Goal: Information Seeking & Learning: Learn about a topic

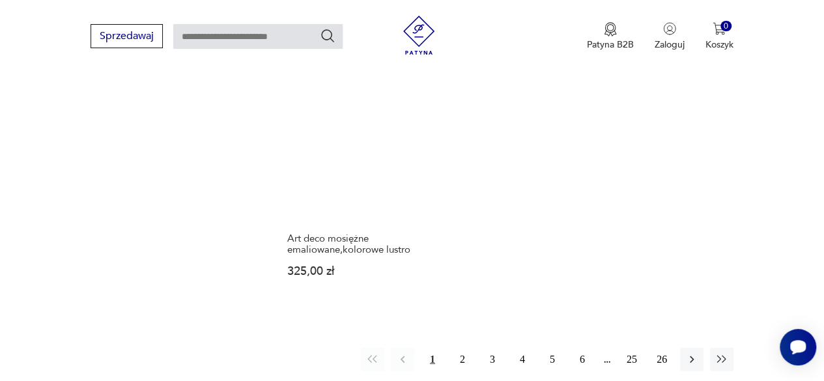
scroll to position [1847, 0]
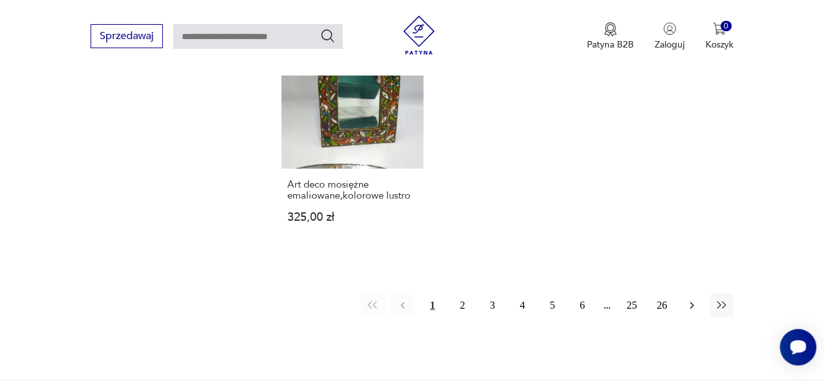
click at [693, 299] on icon "button" at bounding box center [691, 305] width 13 height 13
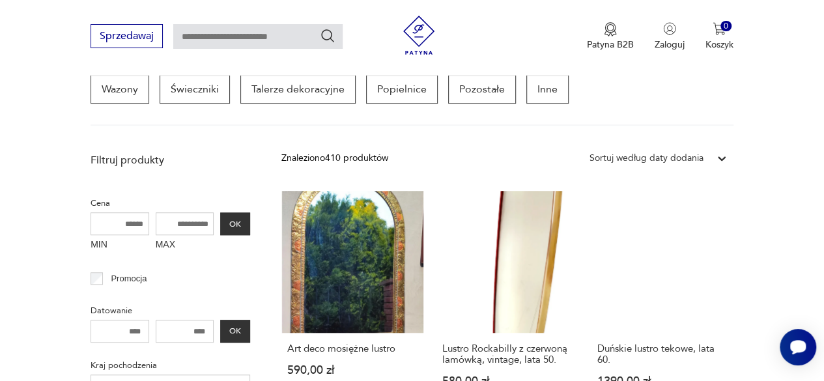
scroll to position [410, 0]
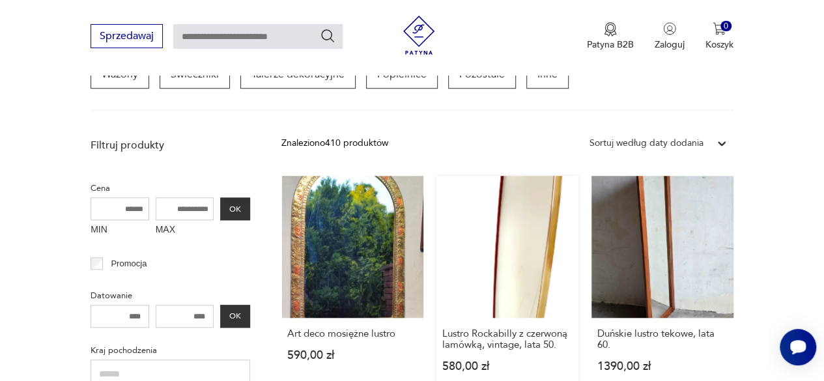
click at [538, 273] on link "Lustro Rockabilly z czerwoną lamówką, vintage, lata 50. 580,00 zł" at bounding box center [507, 286] width 142 height 221
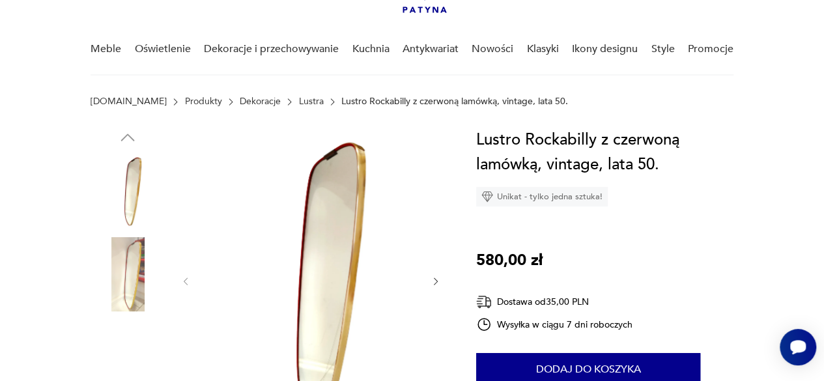
scroll to position [130, 0]
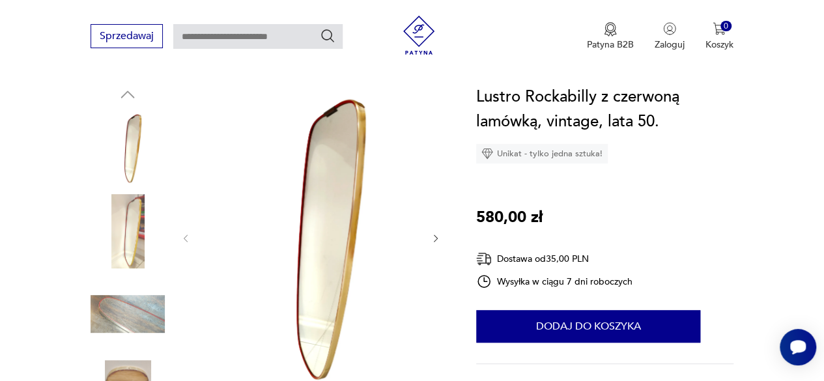
click at [141, 236] on img at bounding box center [128, 231] width 74 height 74
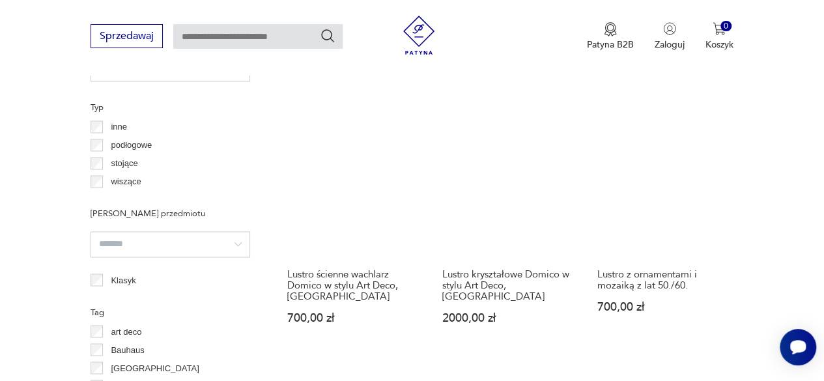
scroll to position [985, 0]
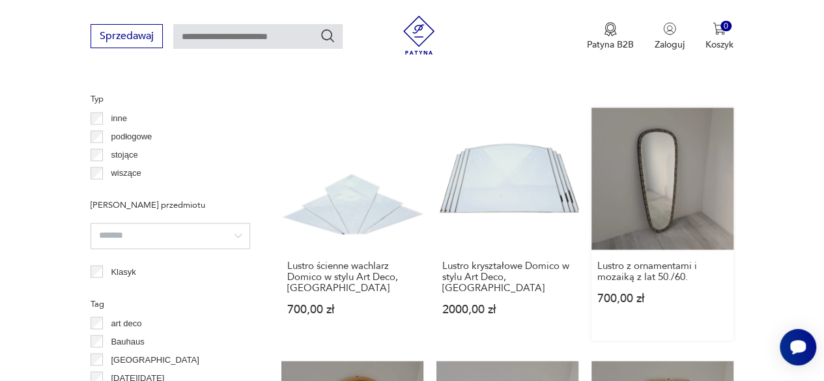
click at [667, 178] on link "Lustro z ornamentami i mozaiką z lat 50./60. 700,00 zł" at bounding box center [662, 223] width 142 height 232
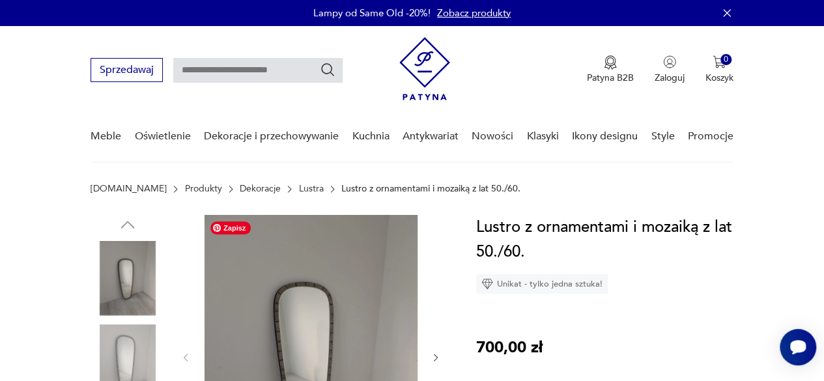
click at [311, 316] on img at bounding box center [310, 356] width 213 height 283
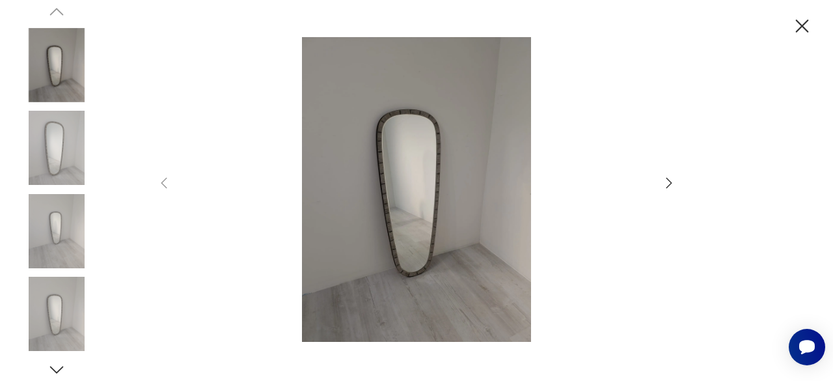
click at [664, 182] on icon "button" at bounding box center [670, 183] width 16 height 16
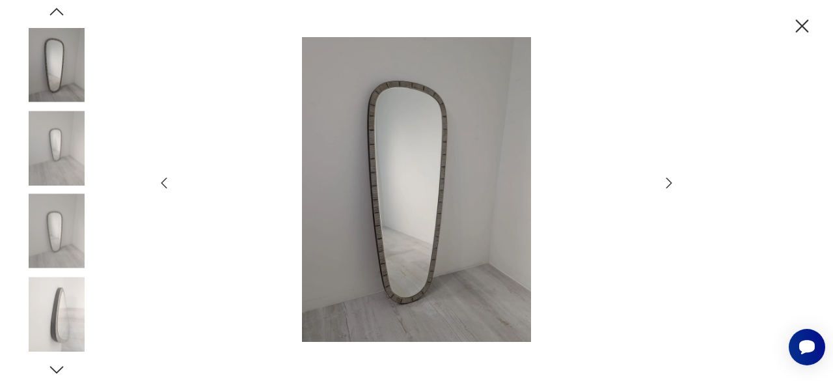
click at [664, 182] on icon "button" at bounding box center [670, 183] width 16 height 16
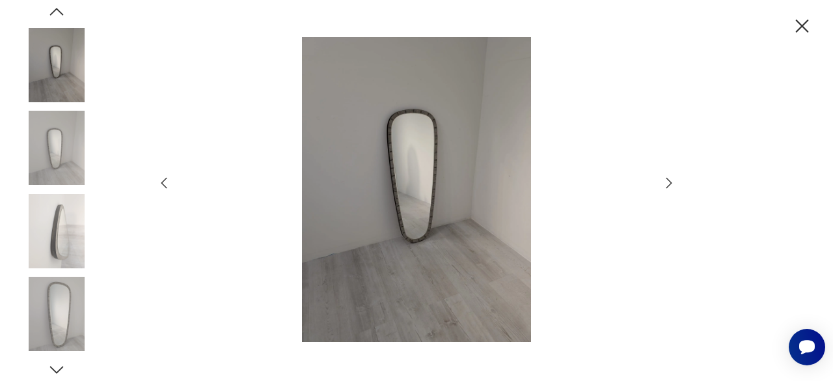
click at [664, 182] on icon "button" at bounding box center [670, 183] width 16 height 16
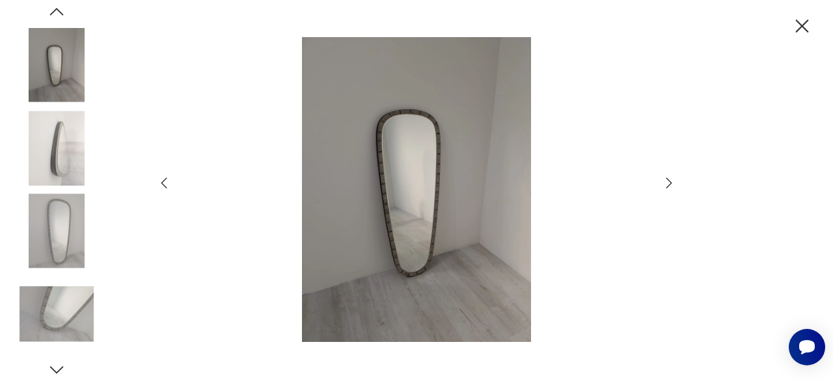
click at [664, 182] on icon "button" at bounding box center [670, 183] width 16 height 16
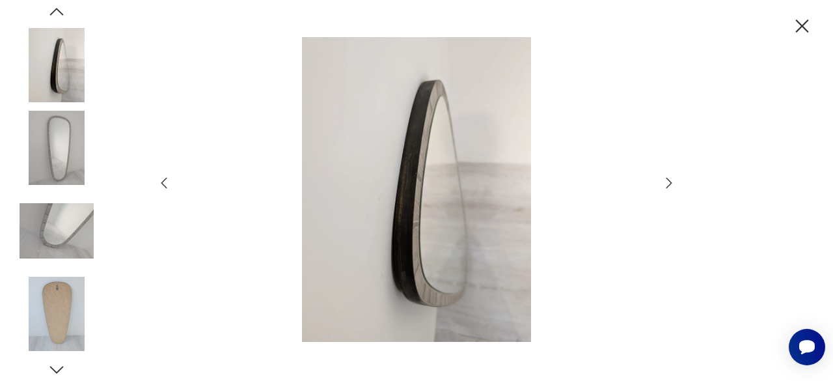
click at [664, 182] on icon "button" at bounding box center [670, 183] width 16 height 16
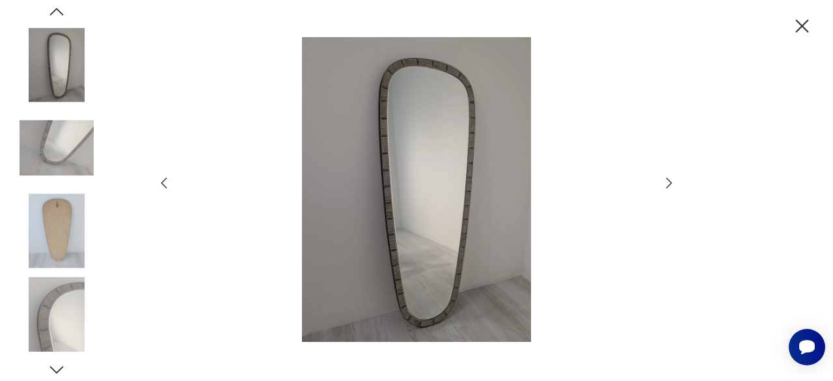
click at [664, 182] on icon "button" at bounding box center [670, 183] width 16 height 16
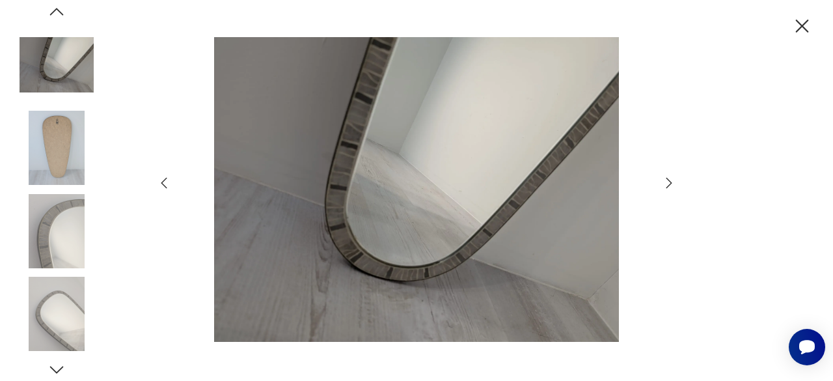
click at [805, 28] on icon "button" at bounding box center [802, 26] width 13 height 13
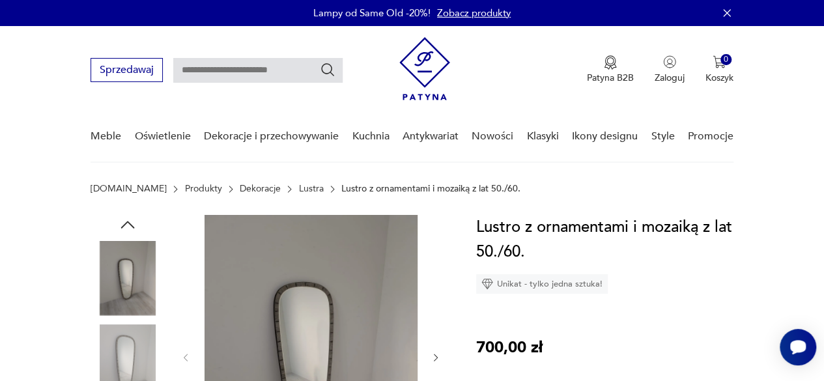
scroll to position [130, 0]
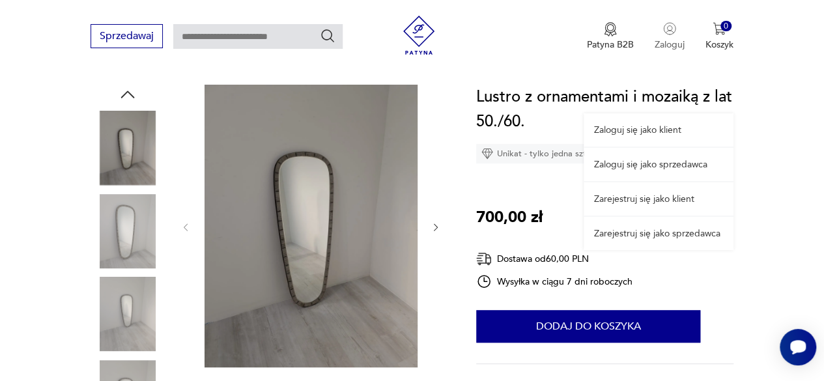
click at [673, 31] on img "button" at bounding box center [669, 28] width 13 height 13
click at [665, 128] on link "Zaloguj się jako klient" at bounding box center [658, 129] width 150 height 33
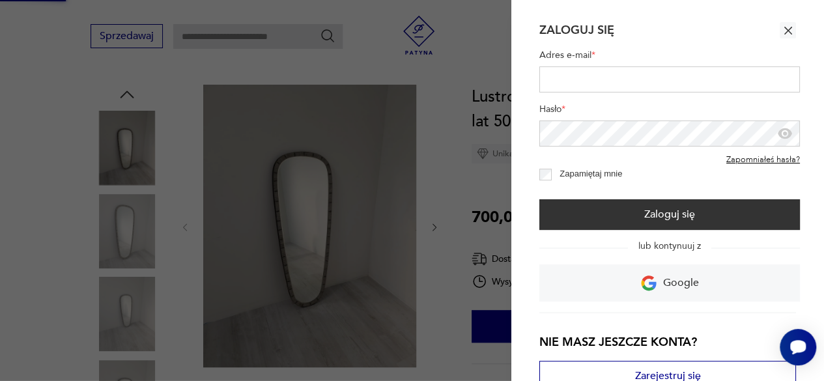
type input "**********"
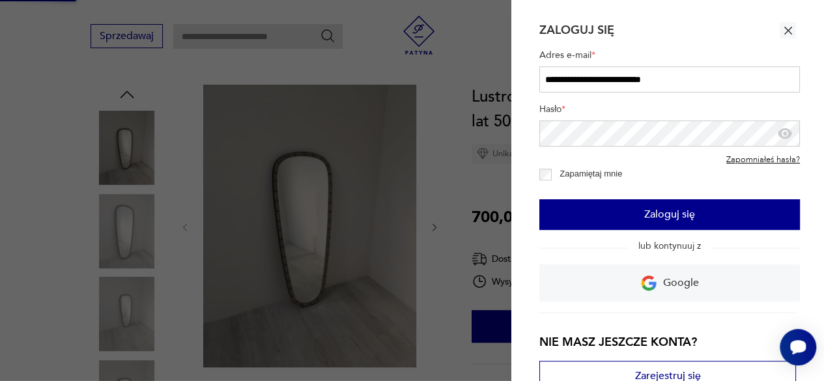
click at [606, 210] on button "Zaloguj się" at bounding box center [669, 214] width 260 height 31
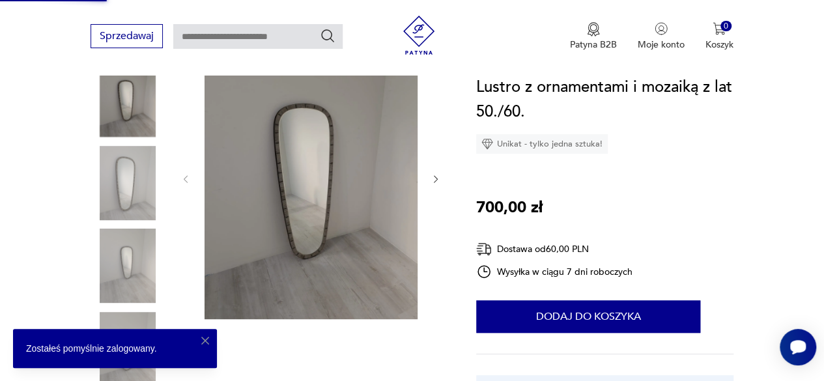
scroll to position [195, 0]
